Goal: Information Seeking & Learning: Learn about a topic

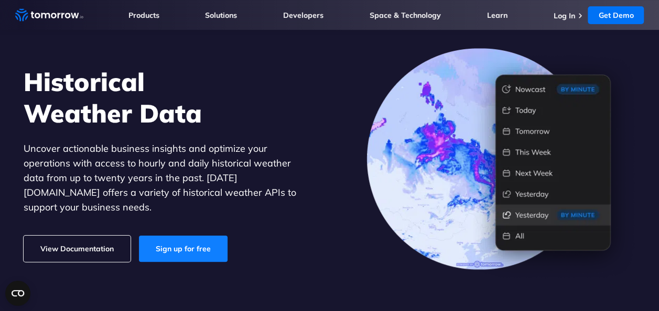
click at [163, 241] on link "Sign up for free" at bounding box center [183, 249] width 89 height 26
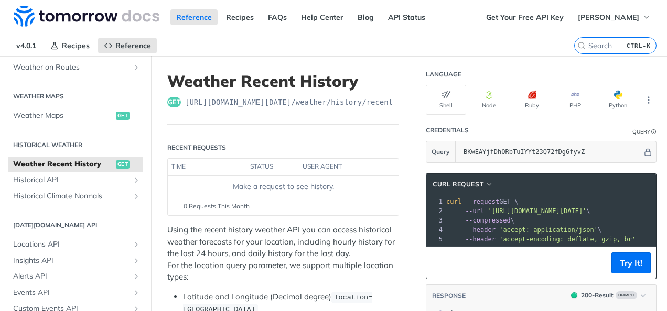
scroll to position [52, 0]
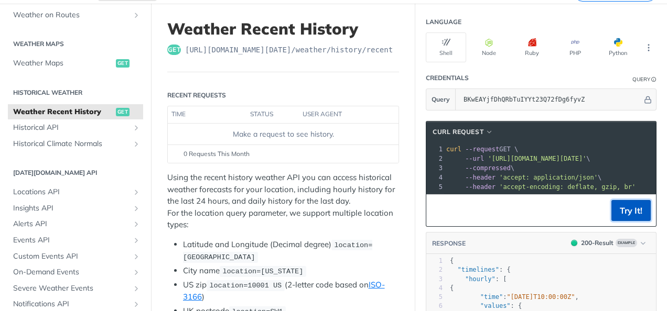
click at [636, 221] on button "Try It!" at bounding box center [630, 210] width 39 height 21
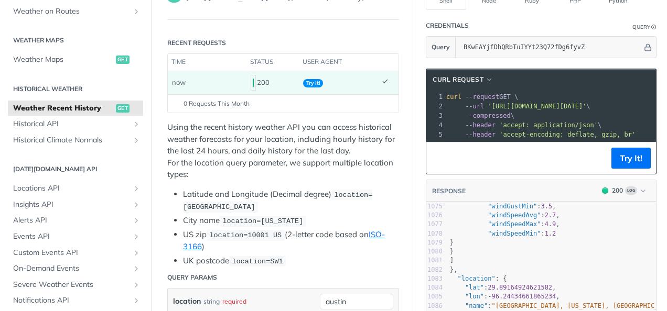
scroll to position [0, 0]
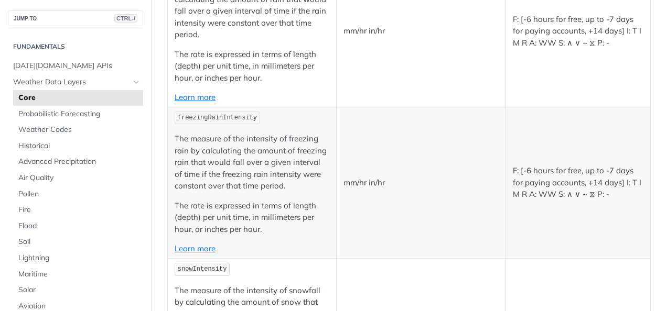
scroll to position [1940, 0]
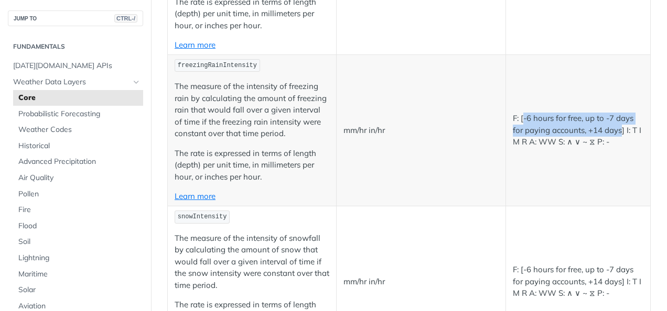
drag, startPoint x: 517, startPoint y: 98, endPoint x: 615, endPoint y: 110, distance: 99.4
click at [615, 113] on p "F: [-6 hours for free, up to -7 days for paying accounts, +14 days] I: T I M R …" at bounding box center [578, 131] width 131 height 36
copy p "-6 hours for free, up to -7 days for paying accounts, +14 days"
click at [603, 113] on p "F: [-6 hours for free, up to -7 days for paying accounts, +14 days] I: T I M R …" at bounding box center [578, 131] width 131 height 36
drag, startPoint x: 614, startPoint y: 108, endPoint x: 518, endPoint y: 98, distance: 97.0
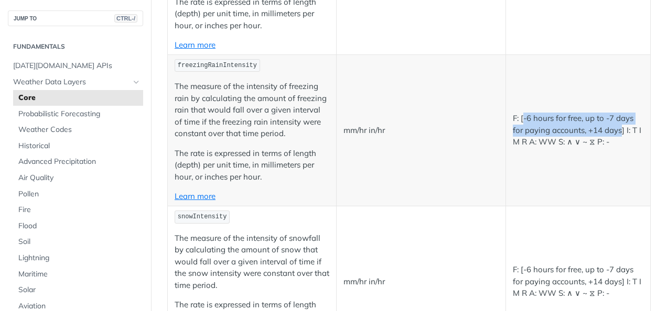
click at [518, 113] on p "F: [-6 hours for free, up to -7 days for paying accounts, +14 days] I: T I M R …" at bounding box center [578, 131] width 131 height 36
copy p "-6 hours for free, up to -7 days for paying accounts, +14 days"
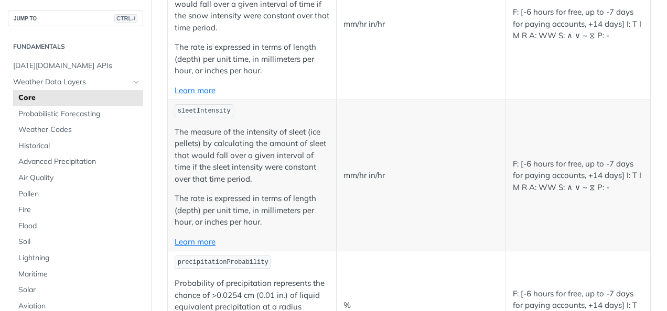
scroll to position [2202, 0]
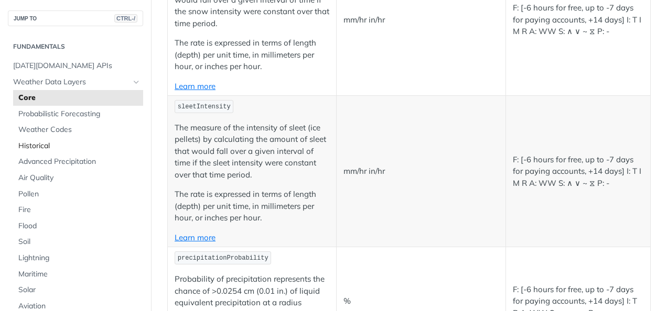
click at [56, 149] on span "Historical" at bounding box center [79, 146] width 122 height 10
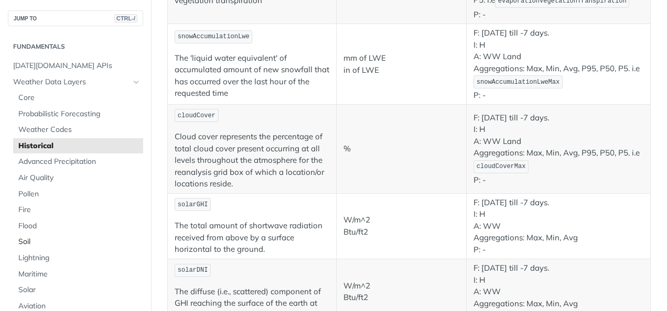
scroll to position [105, 0]
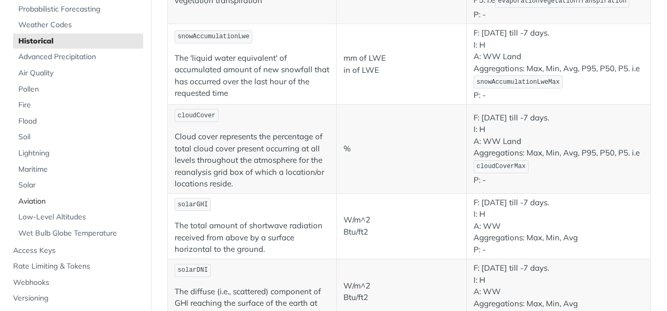
click at [19, 199] on span "Aviation" at bounding box center [79, 202] width 122 height 10
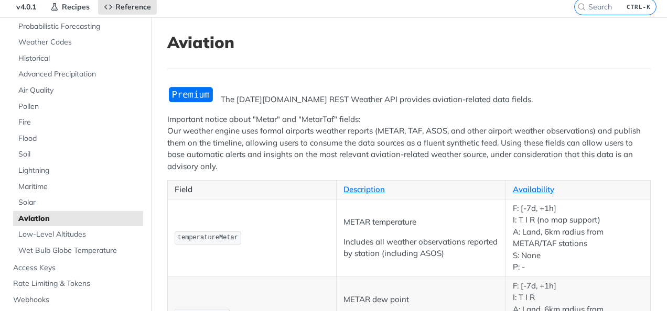
scroll to position [52, 0]
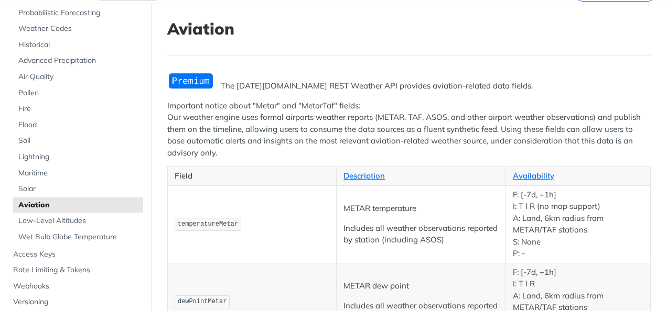
click at [298, 252] on td "temperatureMetar" at bounding box center [252, 225] width 169 height 78
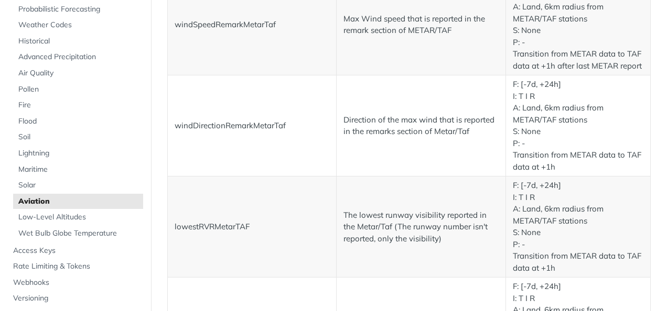
scroll to position [2307, 0]
